Goal: Task Accomplishment & Management: Use online tool/utility

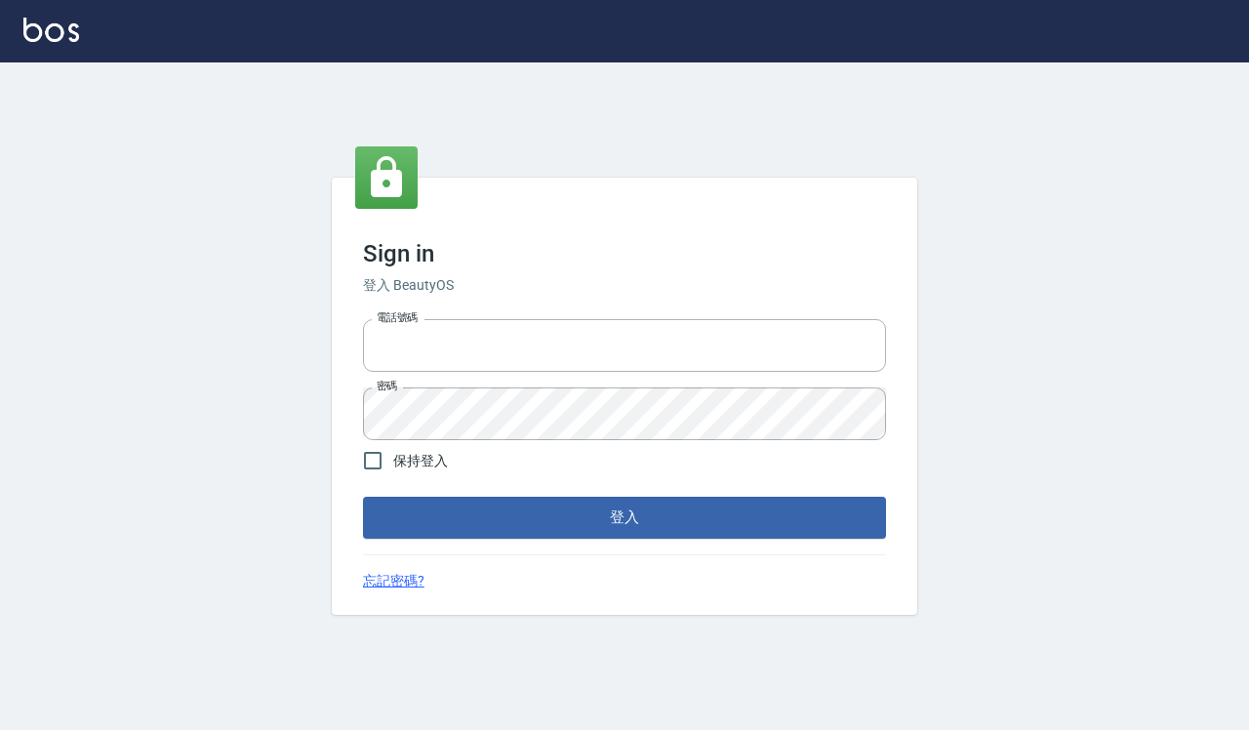
type input "0918733560"
click at [416, 459] on span "保持登入" at bounding box center [420, 461] width 55 height 20
click at [393, 459] on input "保持登入" at bounding box center [372, 460] width 41 height 41
checkbox input "true"
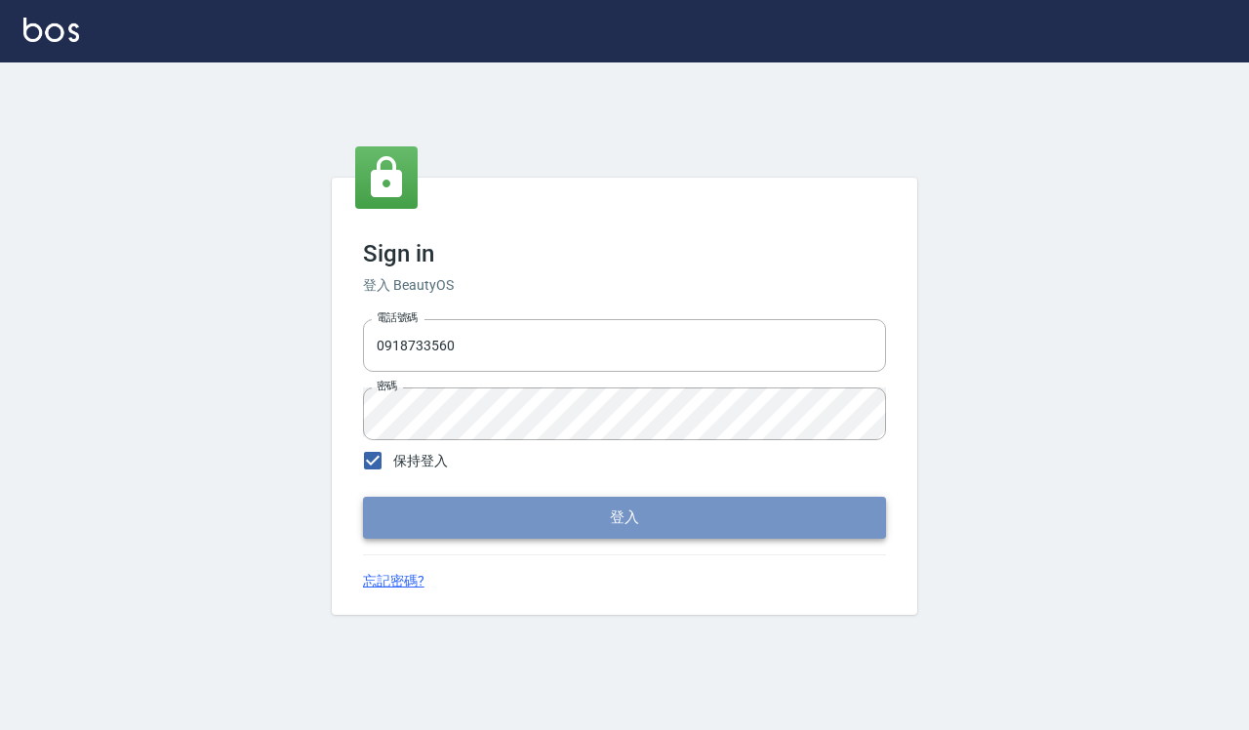
click at [475, 503] on button "登入" at bounding box center [624, 517] width 523 height 41
